Goal: Information Seeking & Learning: Find specific fact

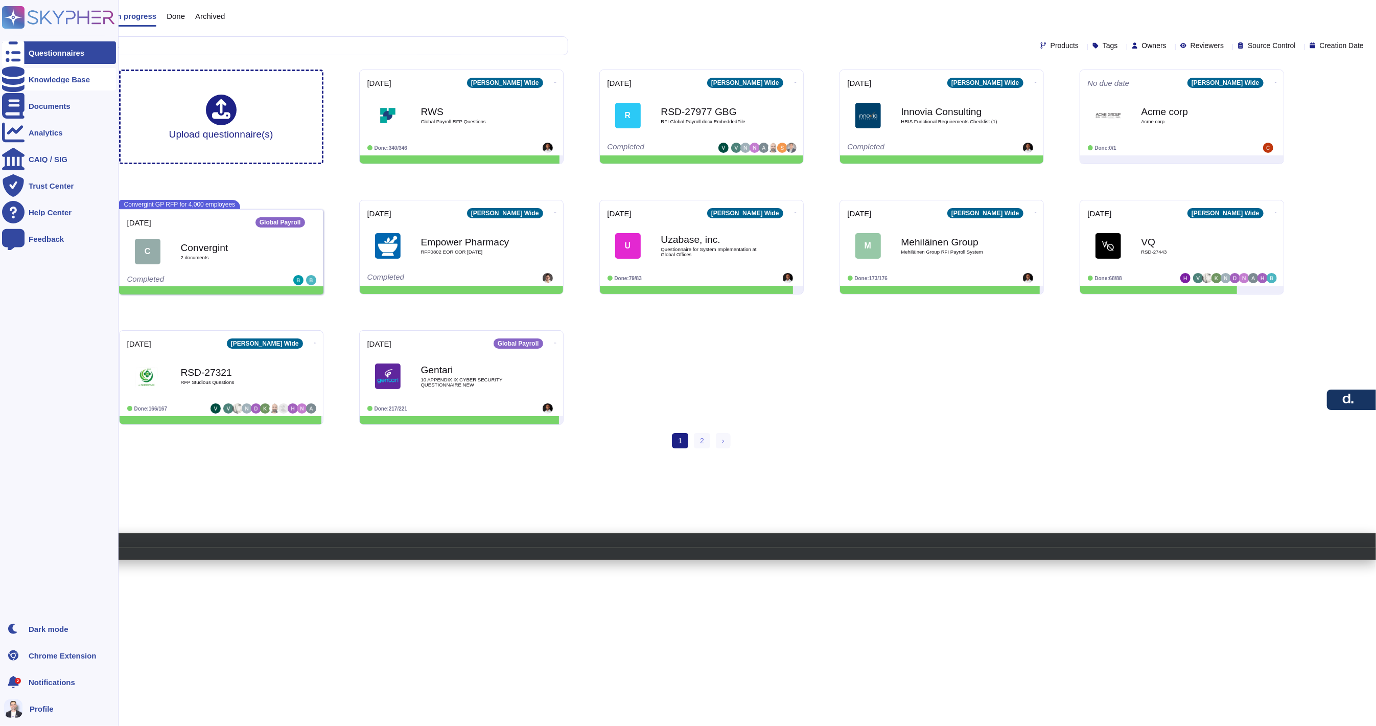
click at [56, 86] on div "Knowledge Base" at bounding box center [59, 79] width 114 height 22
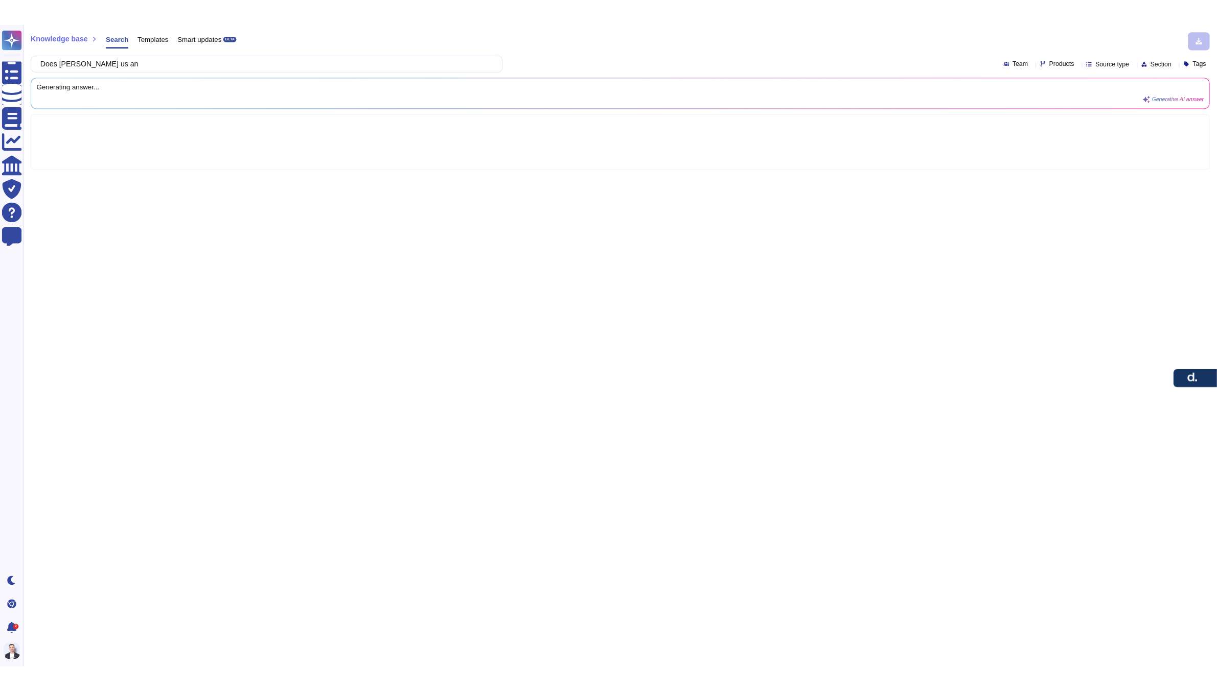
scroll to position [0, 33]
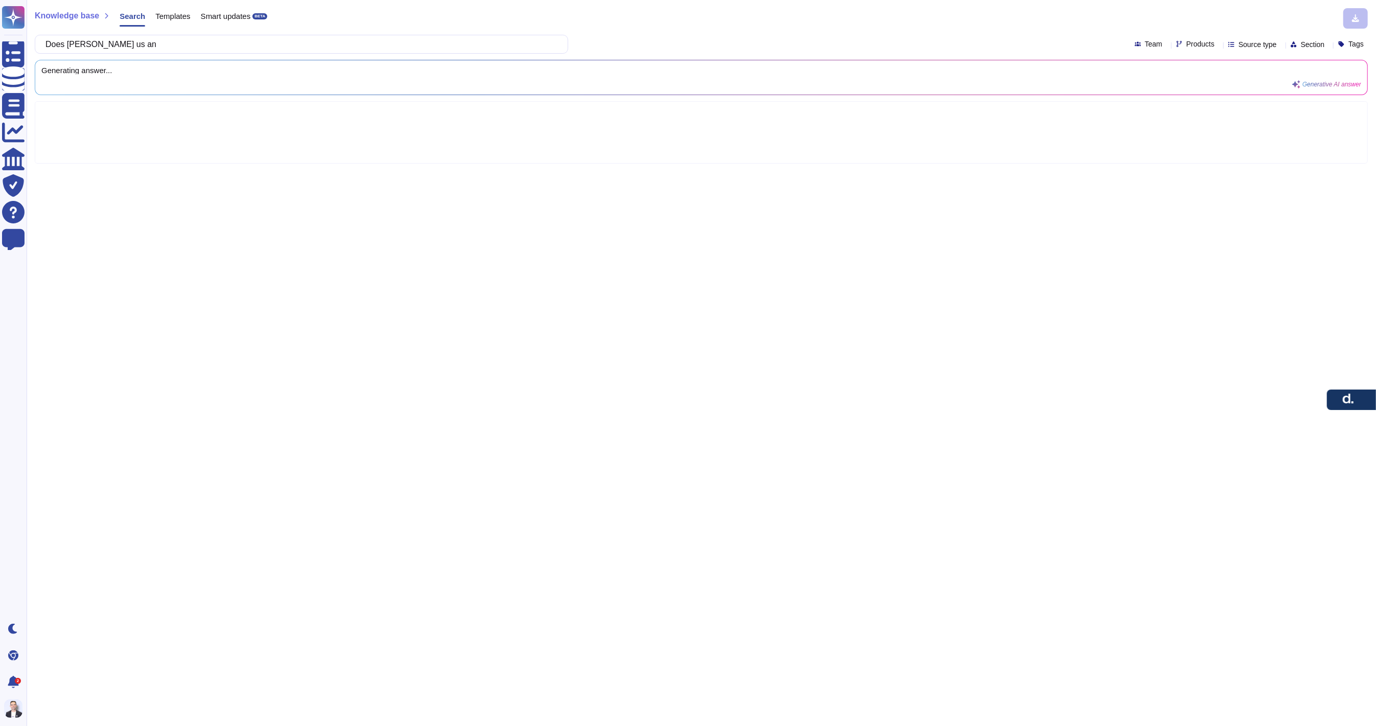
type input "Does [PERSON_NAME] us an As a reminder, our local legal teams can review your e…"
click at [416, 46] on input "Does [PERSON_NAME] us an As a reminder, our local legal teams can review your e…" at bounding box center [298, 44] width 517 height 18
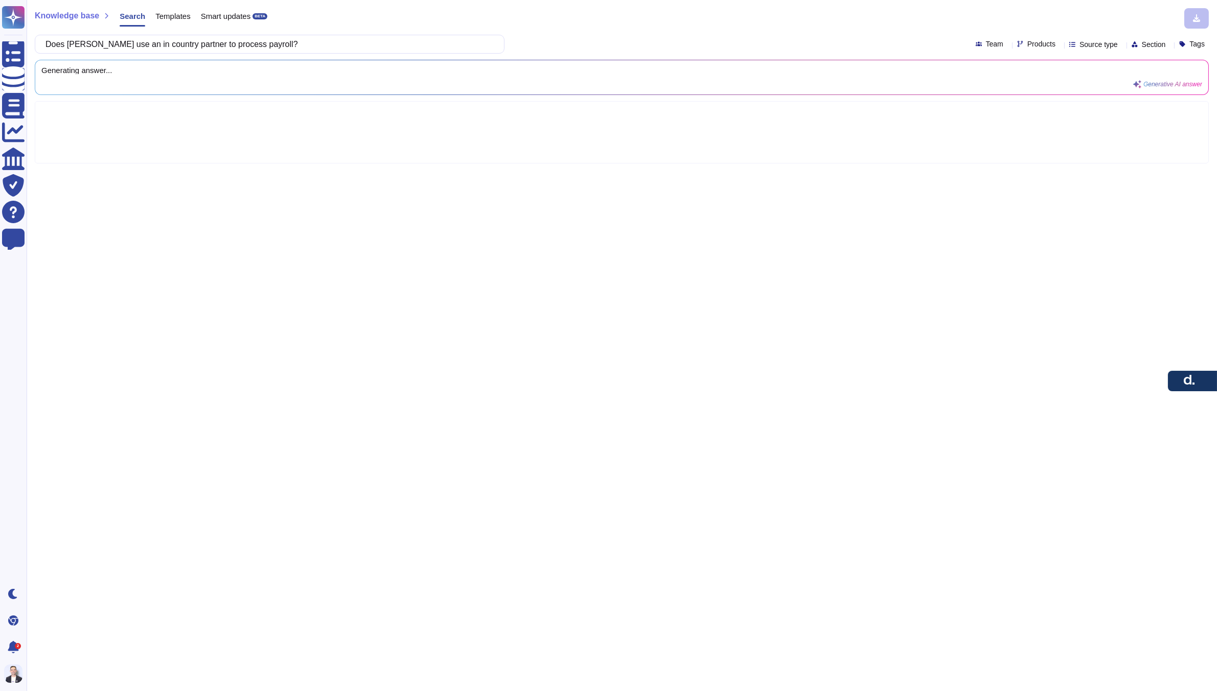
type input "Does [PERSON_NAME] use an in country partner to process payroll?"
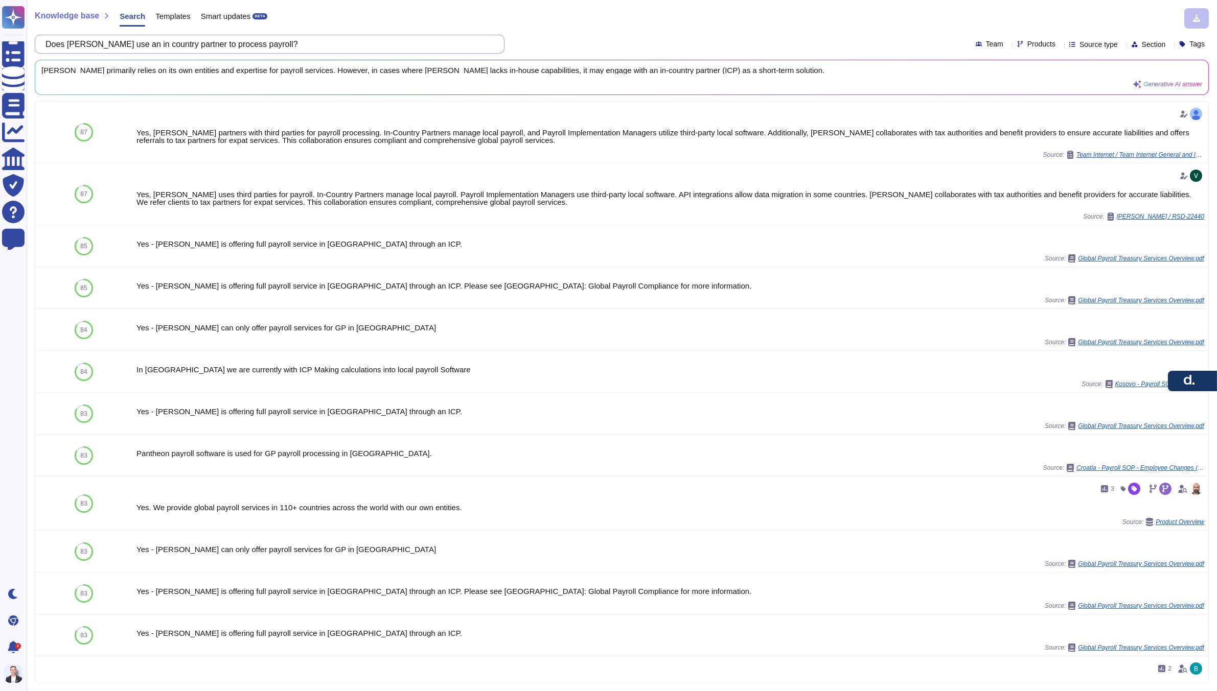
click at [322, 49] on input "Does [PERSON_NAME] use an in country partner to process payroll?" at bounding box center [266, 44] width 453 height 18
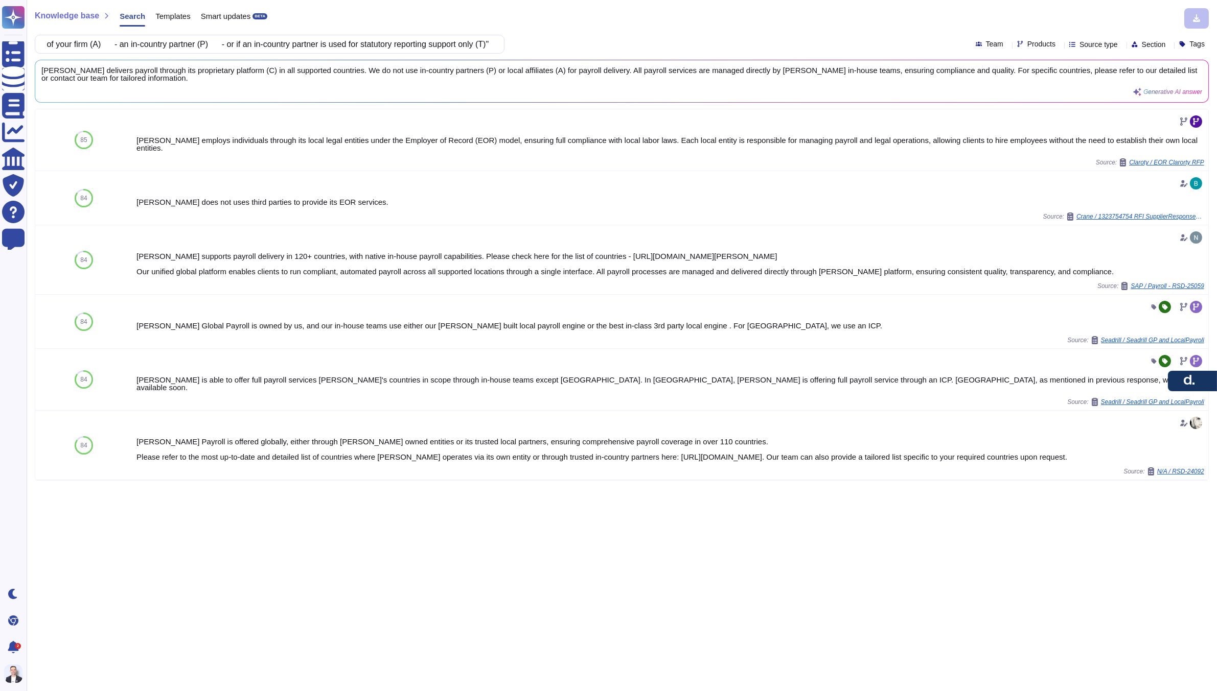
scroll to position [0, 0]
